Goal: Information Seeking & Learning: Learn about a topic

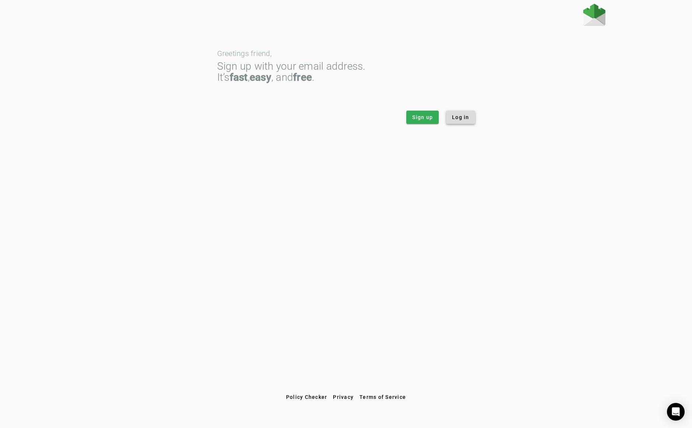
click at [467, 118] on span "Log in" at bounding box center [460, 116] width 17 height 7
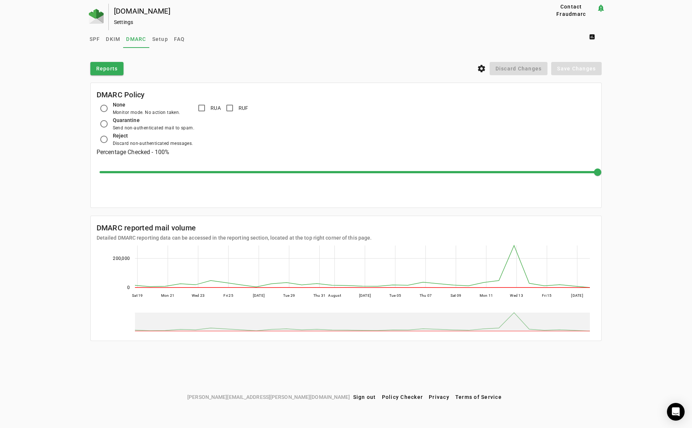
click at [57, 61] on div "[DOMAIN_NAME] Settings Contact Fraudmarc notification_important Settings SPF DK…" at bounding box center [346, 197] width 692 height 387
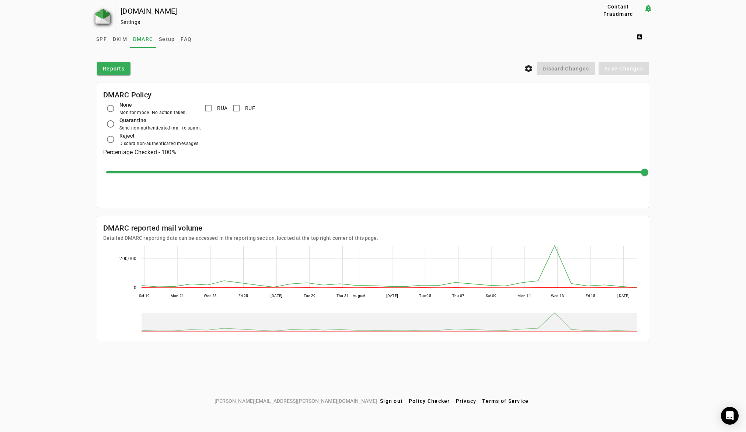
click at [102, 20] on img at bounding box center [102, 16] width 15 height 15
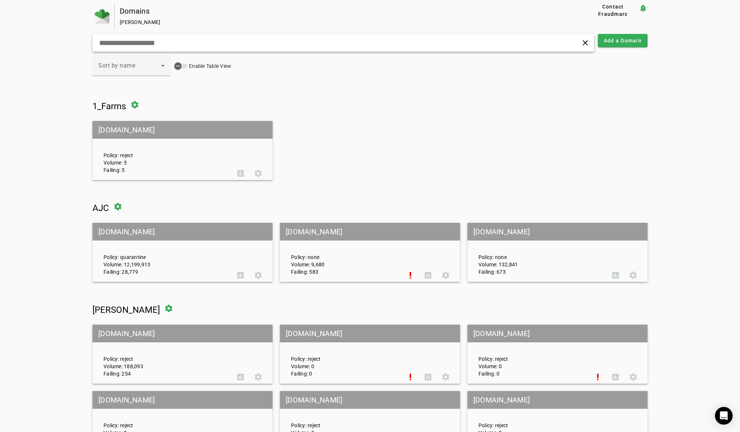
click at [164, 42] on input "text" at bounding box center [236, 42] width 276 height 9
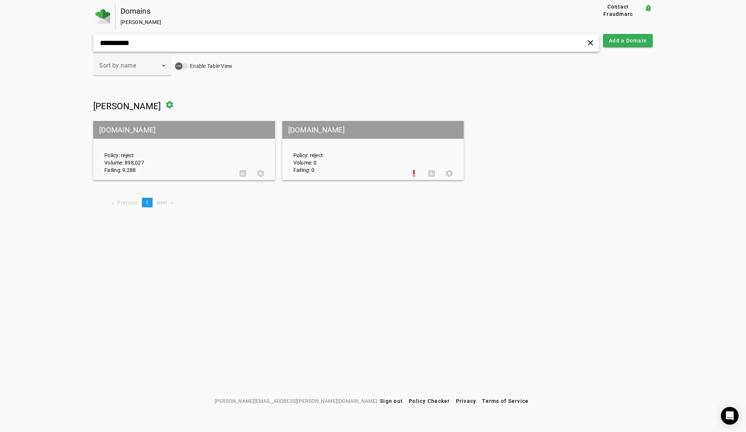
type input "**********"
click at [119, 131] on mat-grid-tile-header "[DOMAIN_NAME]" at bounding box center [184, 130] width 182 height 18
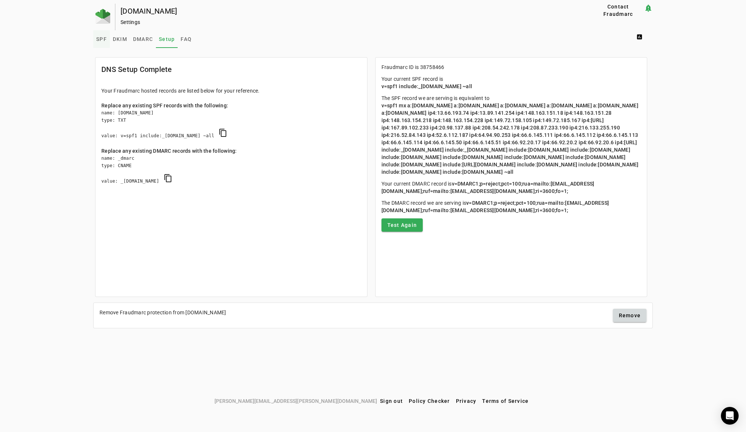
click at [99, 39] on span "SPF" at bounding box center [101, 38] width 11 height 5
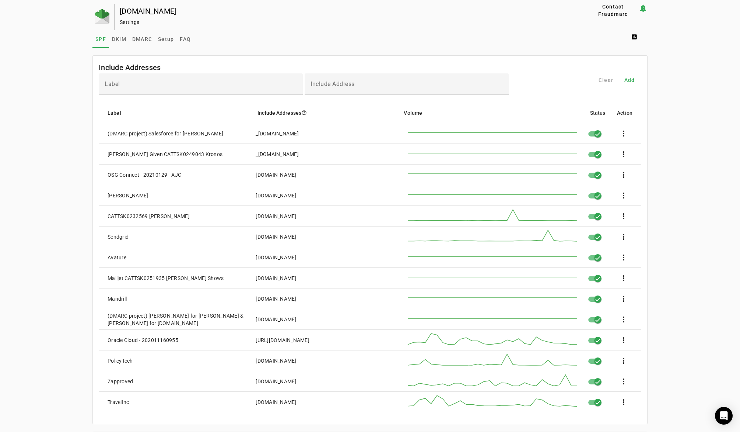
click at [383, 31] on div "SPF DKIM DMARC Setup FAQ assessment" at bounding box center [369, 39] width 555 height 18
drag, startPoint x: 106, startPoint y: 135, endPoint x: 145, endPoint y: 136, distance: 39.1
click at [145, 136] on div "(DMARC project) Salesforce for [PERSON_NAME]" at bounding box center [166, 133] width 116 height 7
click at [288, 39] on div "SPF DKIM DMARC Setup FAQ assessment" at bounding box center [369, 39] width 555 height 18
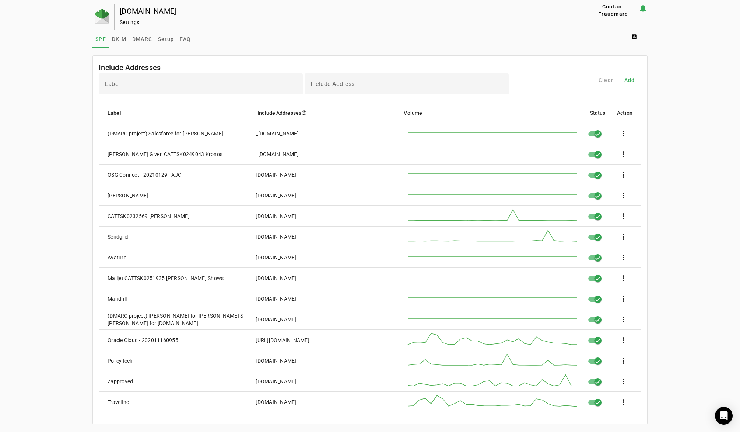
drag, startPoint x: 224, startPoint y: 131, endPoint x: 183, endPoint y: 131, distance: 40.9
click at [183, 131] on mat-cell "(DMARC project) Salesforce for [PERSON_NAME]" at bounding box center [174, 133] width 151 height 21
drag, startPoint x: 307, startPoint y: 133, endPoint x: 256, endPoint y: 133, distance: 51.2
click at [256, 133] on mat-cell "_[DOMAIN_NAME]" at bounding box center [322, 133] width 144 height 21
drag, startPoint x: 291, startPoint y: 321, endPoint x: 254, endPoint y: 325, distance: 37.1
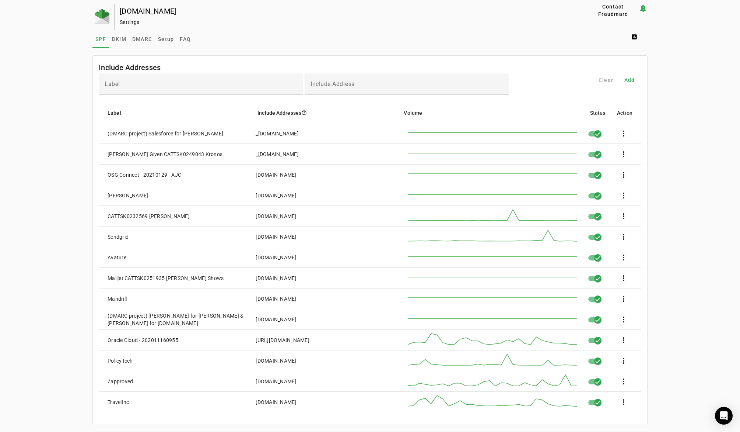
click at [254, 325] on mat-cell "[DOMAIN_NAME]" at bounding box center [322, 319] width 144 height 21
drag, startPoint x: 300, startPoint y: 132, endPoint x: 254, endPoint y: 131, distance: 46.1
click at [254, 131] on mat-cell "_[DOMAIN_NAME]" at bounding box center [322, 133] width 144 height 21
click at [117, 39] on span "DKIM" at bounding box center [119, 38] width 14 height 5
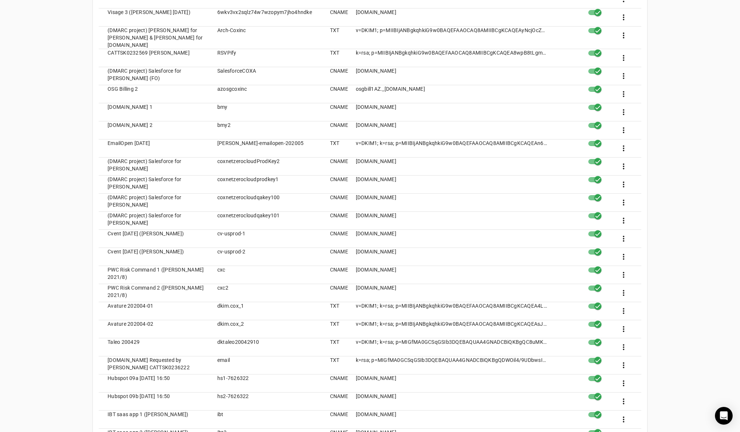
scroll to position [295, 0]
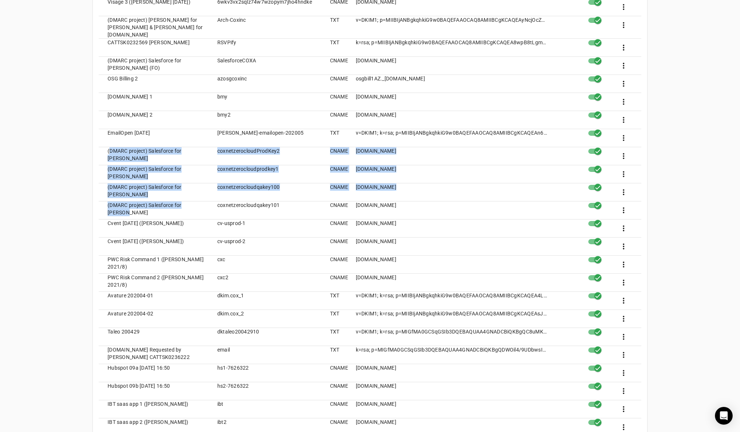
drag, startPoint x: 205, startPoint y: 201, endPoint x: 99, endPoint y: 146, distance: 118.9
click at [99, 146] on mat-table "Label Selector Type Public Key / Host help_outline Date Status Action Pardot - …" at bounding box center [370, 418] width 543 height 954
drag, startPoint x: 519, startPoint y: 202, endPoint x: 102, endPoint y: 145, distance: 420.6
click at [102, 145] on mat-table "Label Selector Type Public Key / Host help_outline Date Status Action Pardot - …" at bounding box center [370, 418] width 543 height 954
click at [67, 158] on div "[DOMAIN_NAME] Settings Contact Fraudmarc notification_important Settings SPF DK…" at bounding box center [370, 313] width 740 height 1208
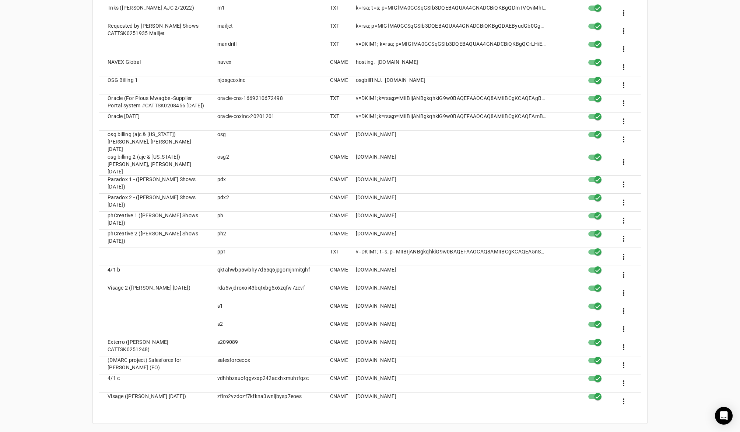
scroll to position [786, 0]
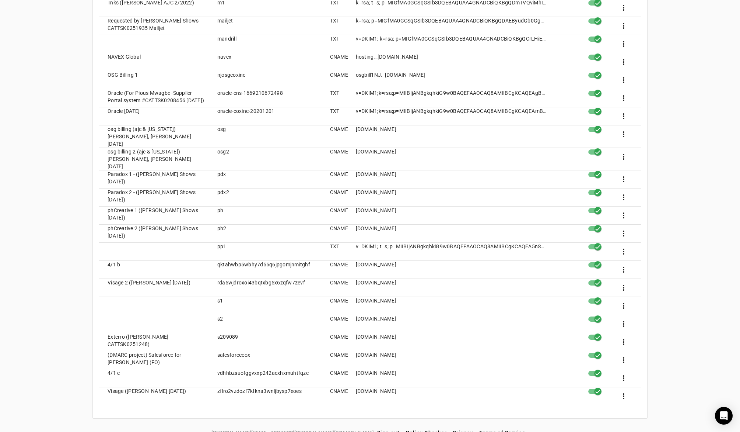
drag, startPoint x: 143, startPoint y: 353, endPoint x: 170, endPoint y: 355, distance: 27.3
click at [105, 351] on mat-cell "(DMARC project) Salesforce for [PERSON_NAME] (FO)" at bounding box center [155, 360] width 113 height 18
drag, startPoint x: 476, startPoint y: 342, endPoint x: 330, endPoint y: 350, distance: 146.9
click at [330, 351] on mat-row "(DMARC project) Salesforce for [PERSON_NAME] (FO) salesforcecox CNAME [DOMAIN_N…" at bounding box center [370, 360] width 543 height 18
drag, startPoint x: 154, startPoint y: 352, endPoint x: 98, endPoint y: 343, distance: 57.4
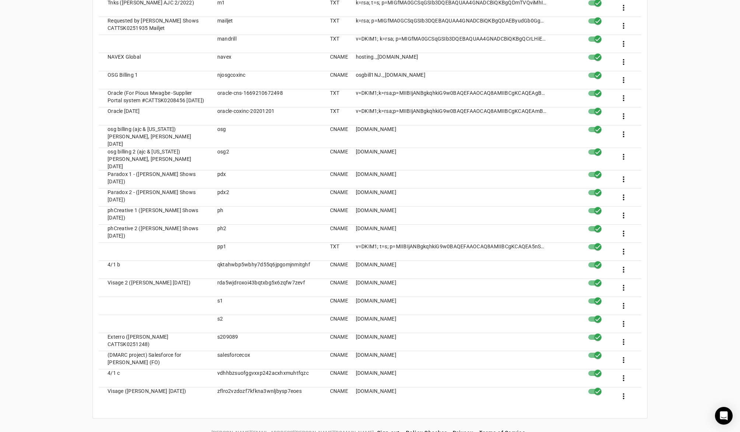
click at [99, 351] on mat-cell "(DMARC project) Salesforce for [PERSON_NAME] (FO)" at bounding box center [155, 360] width 113 height 18
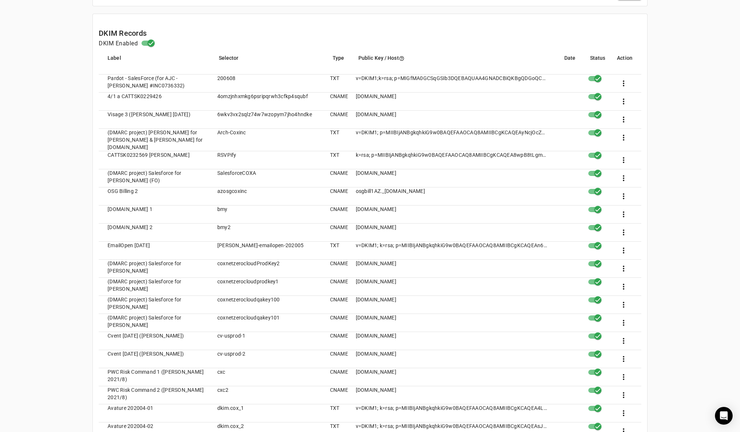
scroll to position [196, 0]
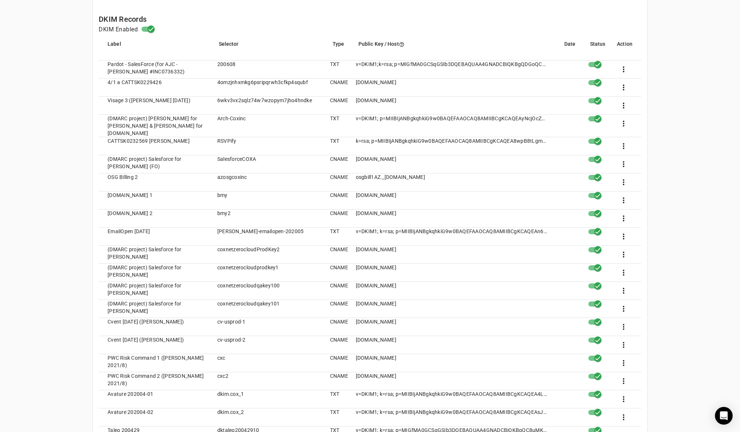
drag, startPoint x: 278, startPoint y: 243, endPoint x: 214, endPoint y: 242, distance: 63.8
click at [214, 245] on mat-cell "coxnetzerocloudProdKey2" at bounding box center [268, 254] width 113 height 18
click at [49, 254] on div "[DOMAIN_NAME] Settings Contact Fraudmarc notification_important Settings SPF DK…" at bounding box center [370, 411] width 740 height 1208
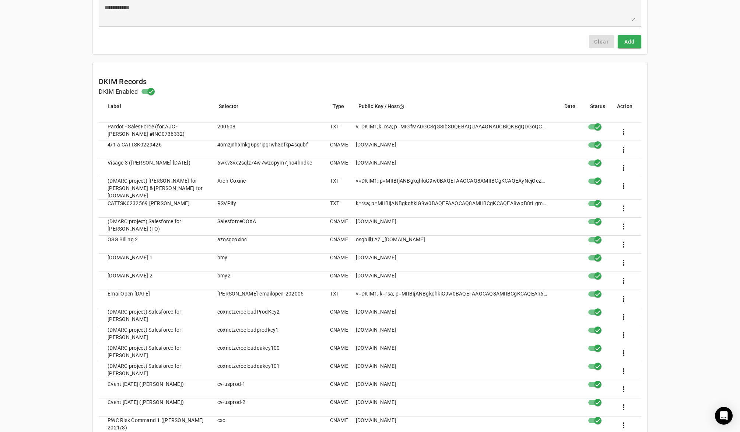
scroll to position [0, 0]
